Goal: Task Accomplishment & Management: Use online tool/utility

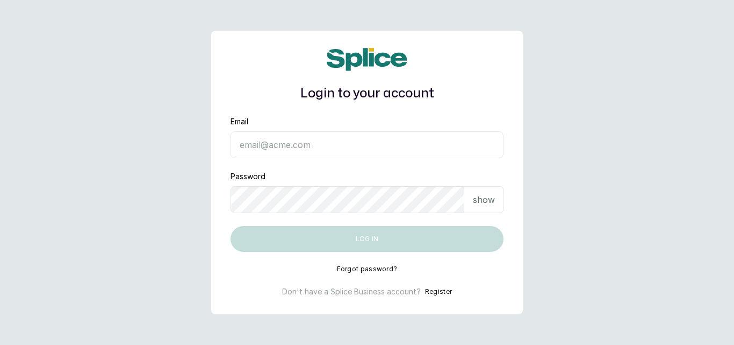
type input "skingenicpro@brownskingirlbsg.com"
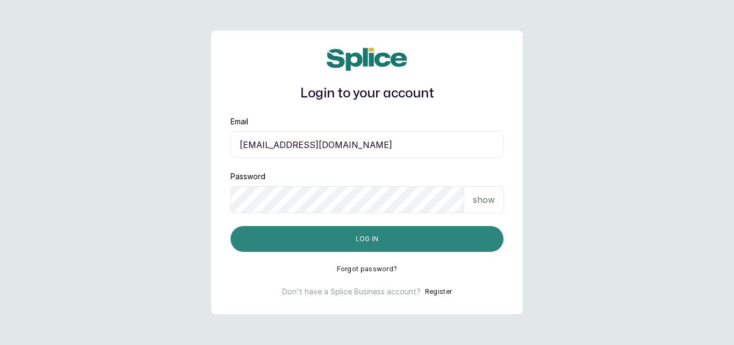
click at [397, 242] on button "Log in" at bounding box center [367, 239] width 273 height 26
